Goal: Check status: Check status

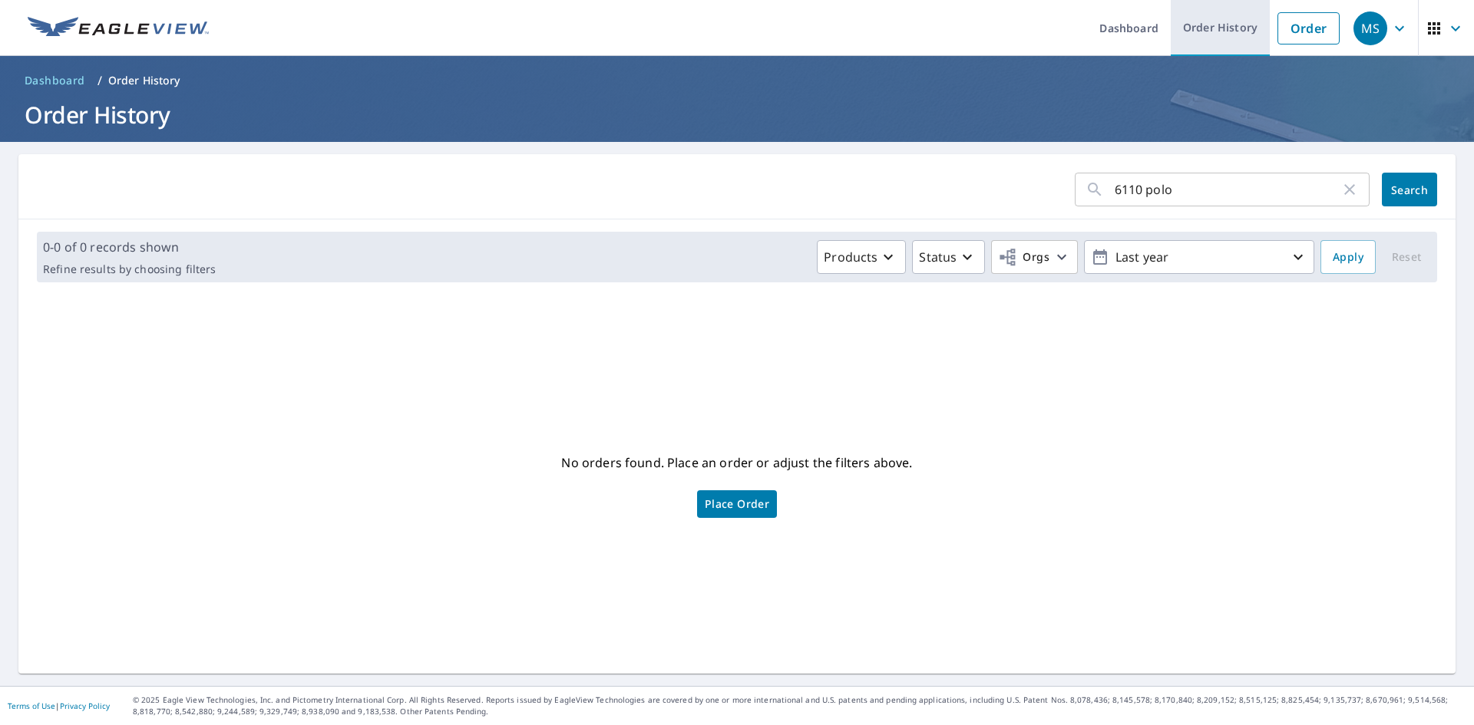
click at [1214, 30] on link "Order History" at bounding box center [1220, 28] width 99 height 56
click at [1344, 190] on icon "button" at bounding box center [1349, 189] width 11 height 11
click at [1217, 25] on link "Order History" at bounding box center [1220, 28] width 99 height 56
click at [1126, 29] on link "Dashboard" at bounding box center [1129, 28] width 84 height 56
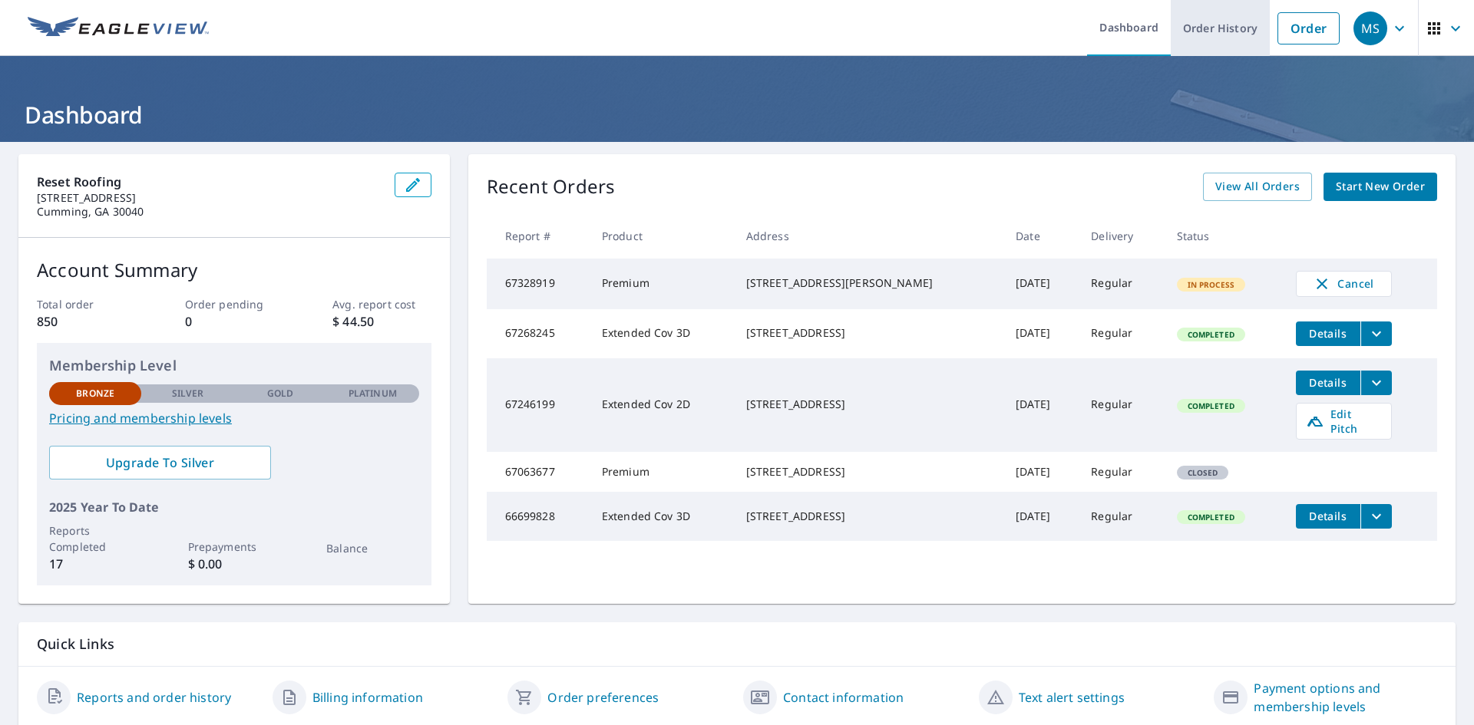
click at [1216, 29] on link "Order History" at bounding box center [1220, 28] width 99 height 56
